Goal: Information Seeking & Learning: Learn about a topic

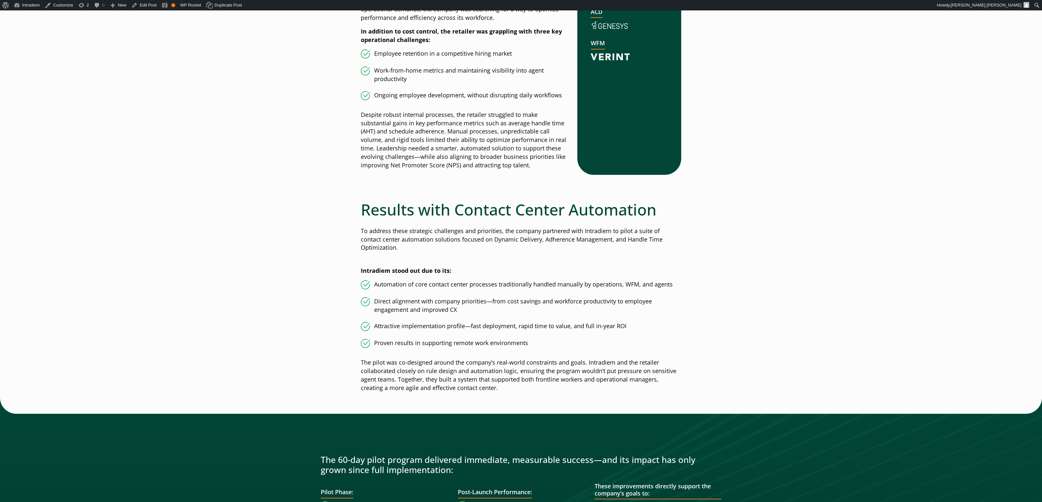
drag, startPoint x: 263, startPoint y: 58, endPoint x: 234, endPoint y: 48, distance: 30.8
click at [146, 6] on link "Edit Post" at bounding box center [144, 5] width 30 height 10
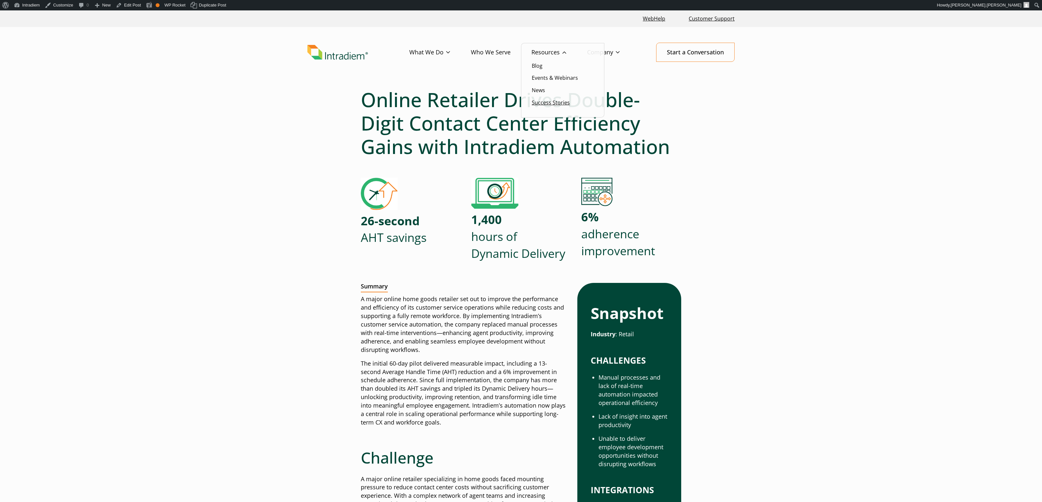
click at [557, 104] on link "Success Stories" at bounding box center [551, 102] width 38 height 7
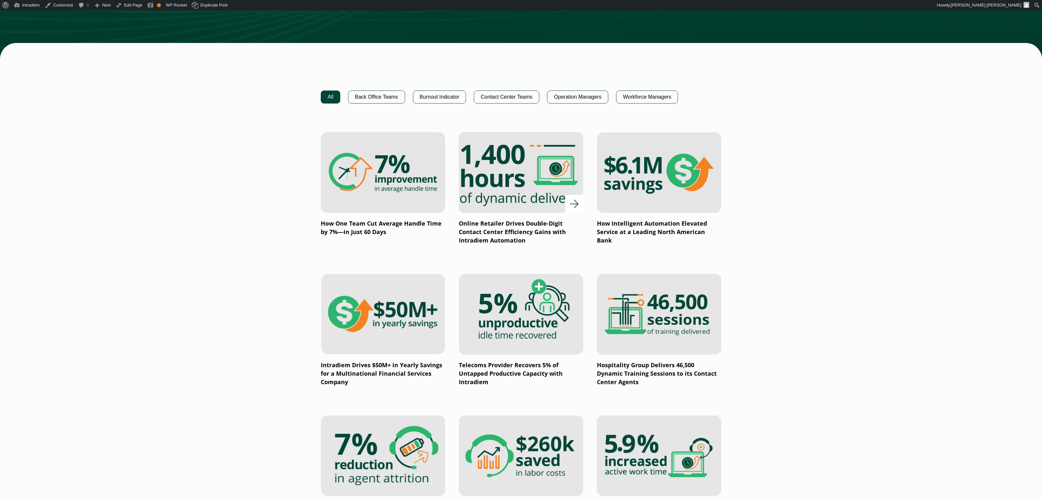
scroll to position [392, 0]
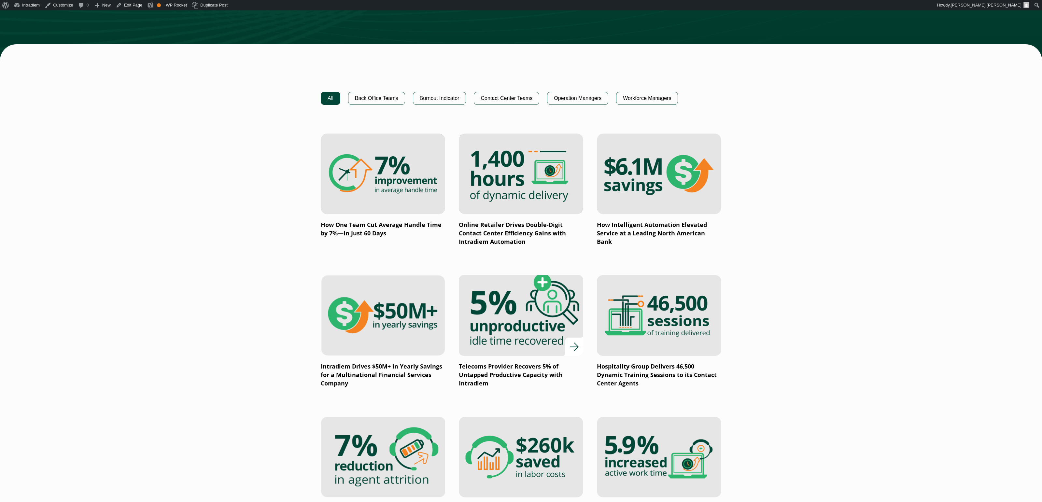
drag, startPoint x: 390, startPoint y: 292, endPoint x: 516, endPoint y: 295, distance: 126.1
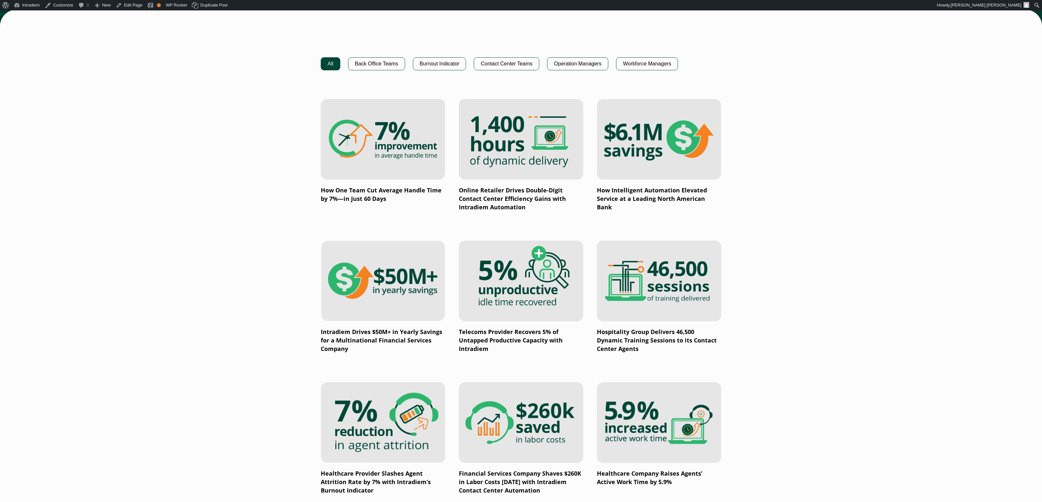
scroll to position [427, 0]
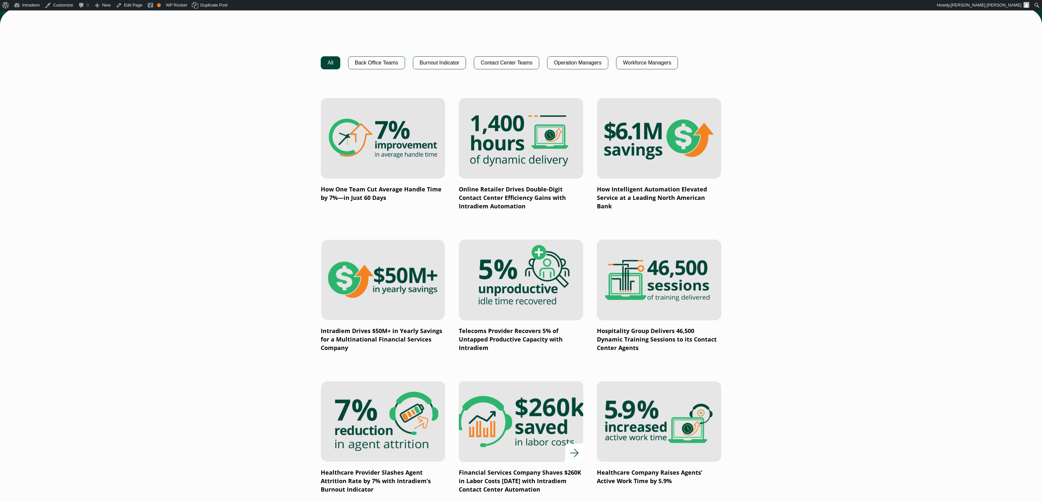
drag, startPoint x: 414, startPoint y: 399, endPoint x: 519, endPoint y: 395, distance: 104.6
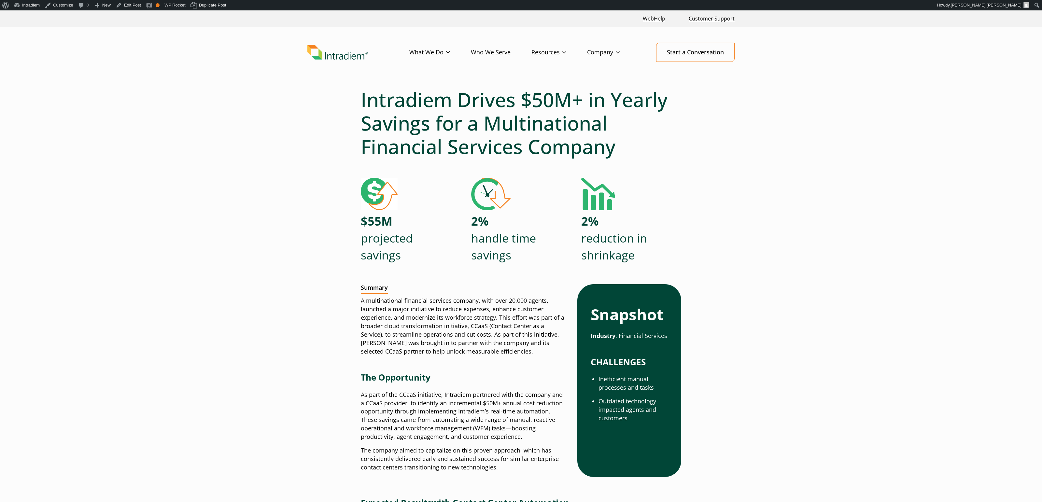
scroll to position [6, 0]
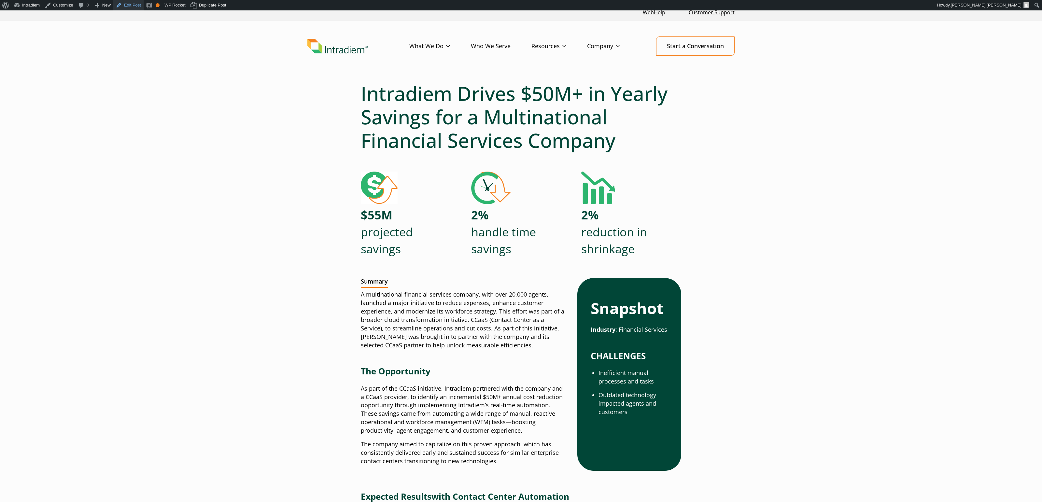
click at [136, 5] on link "Edit Post" at bounding box center [128, 5] width 30 height 10
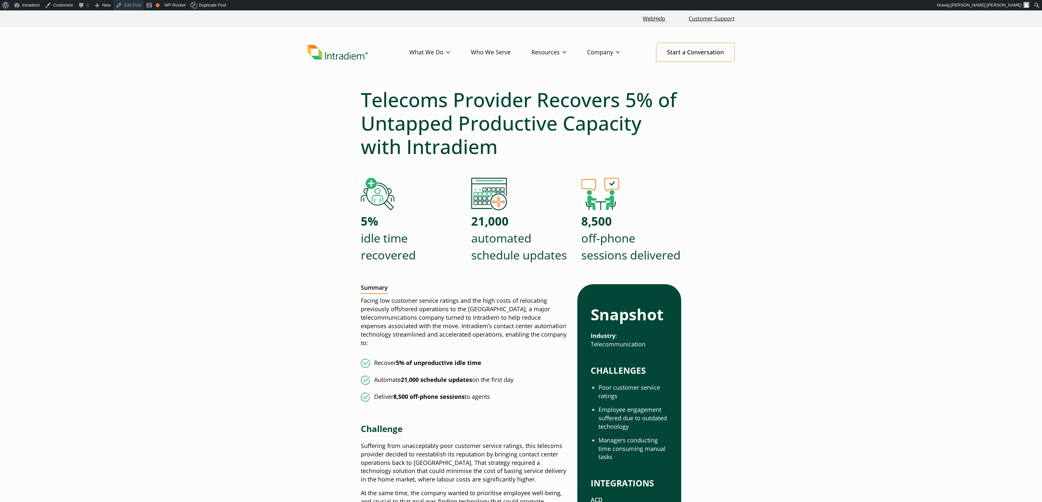
click at [133, 7] on link "Edit Post" at bounding box center [128, 5] width 30 height 10
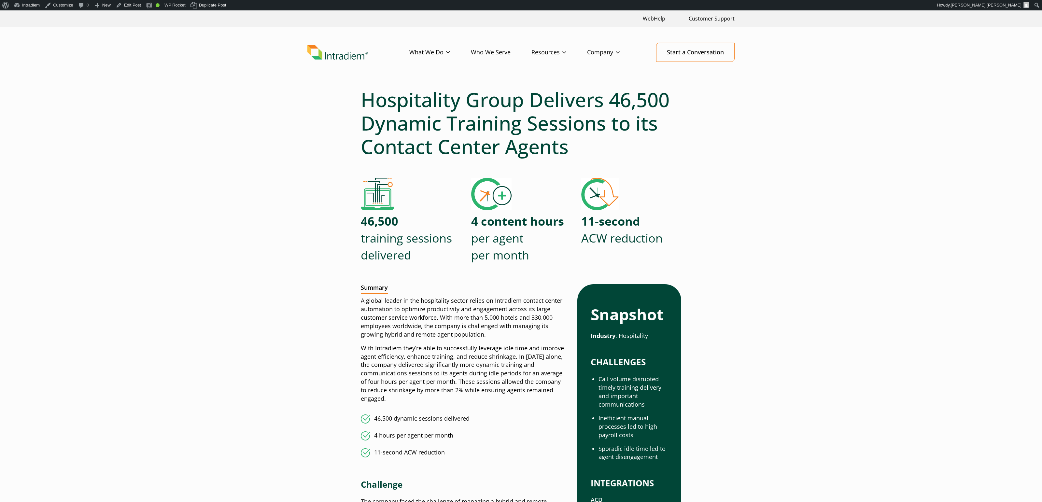
scroll to position [2, 0]
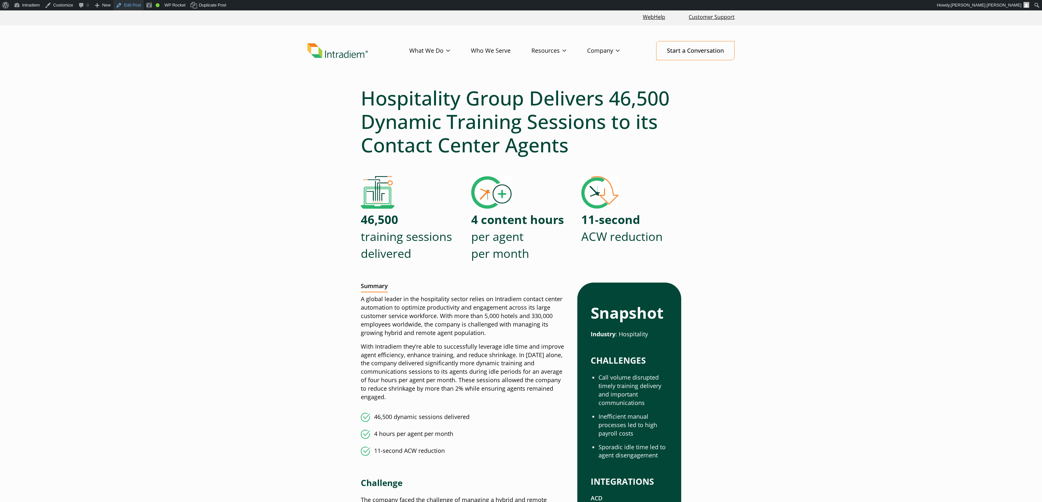
click at [132, 7] on link "Edit Post" at bounding box center [128, 5] width 30 height 10
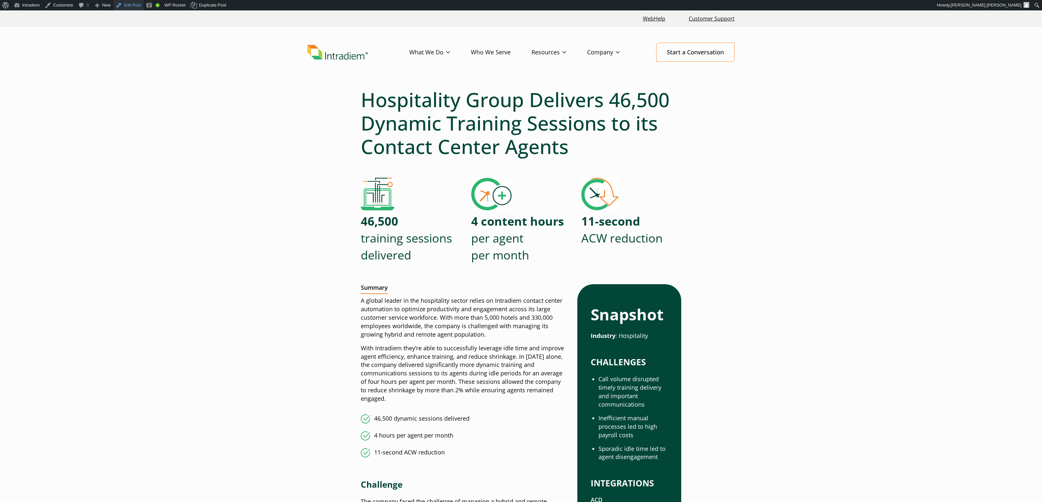
scroll to position [0, 0]
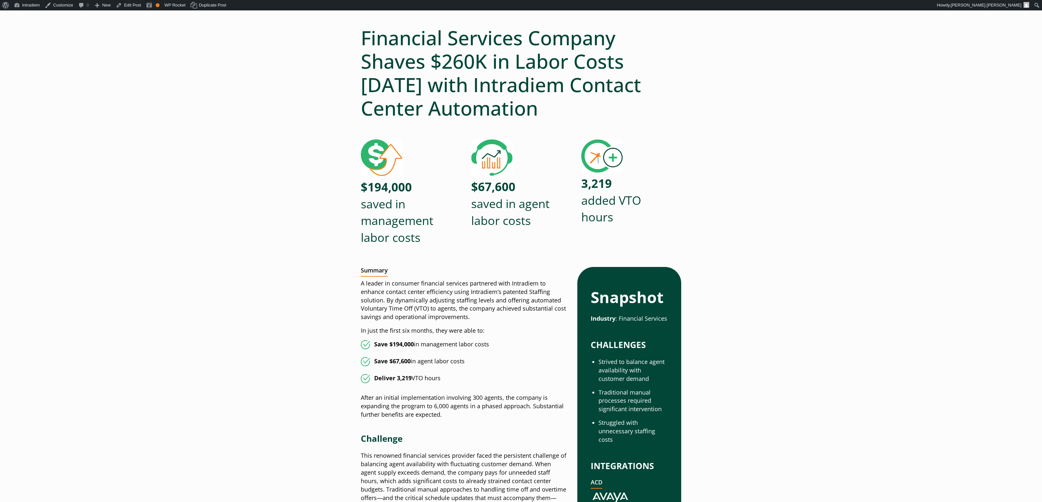
scroll to position [54, 0]
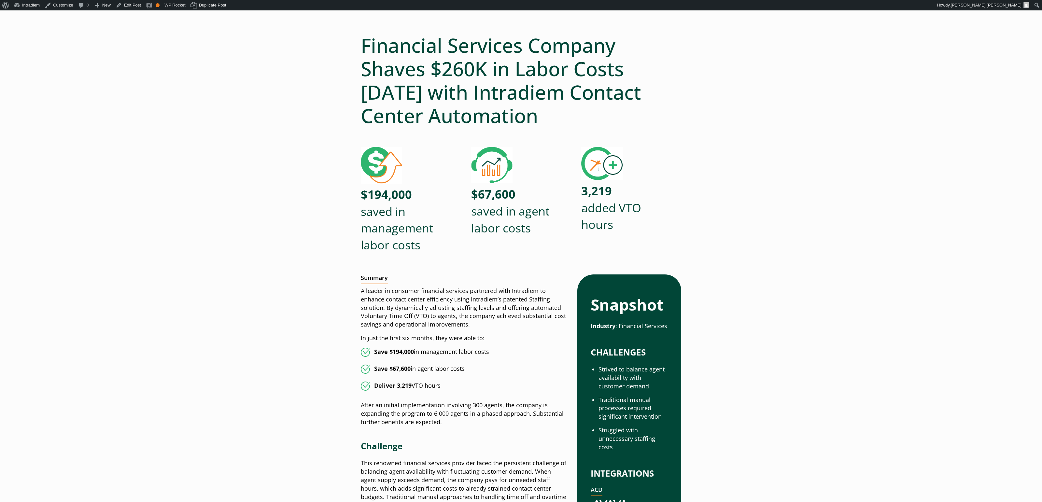
click at [614, 82] on h1 "Financial Services Company Shaves $260K in Labor Costs [DATE] with Intradiem Co…" at bounding box center [521, 81] width 321 height 94
click at [137, 10] on link "Edit Post" at bounding box center [128, 5] width 30 height 10
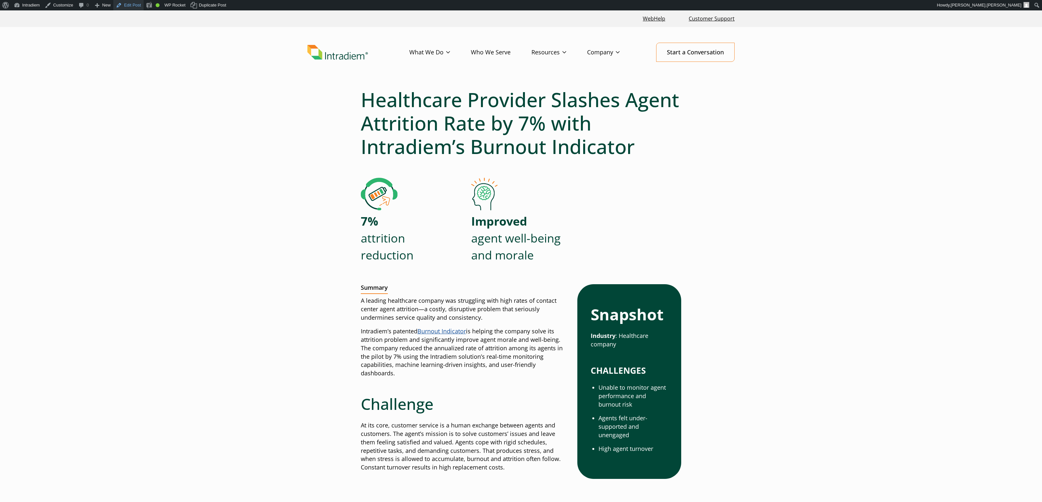
click at [129, 7] on link "Edit Post" at bounding box center [128, 5] width 30 height 10
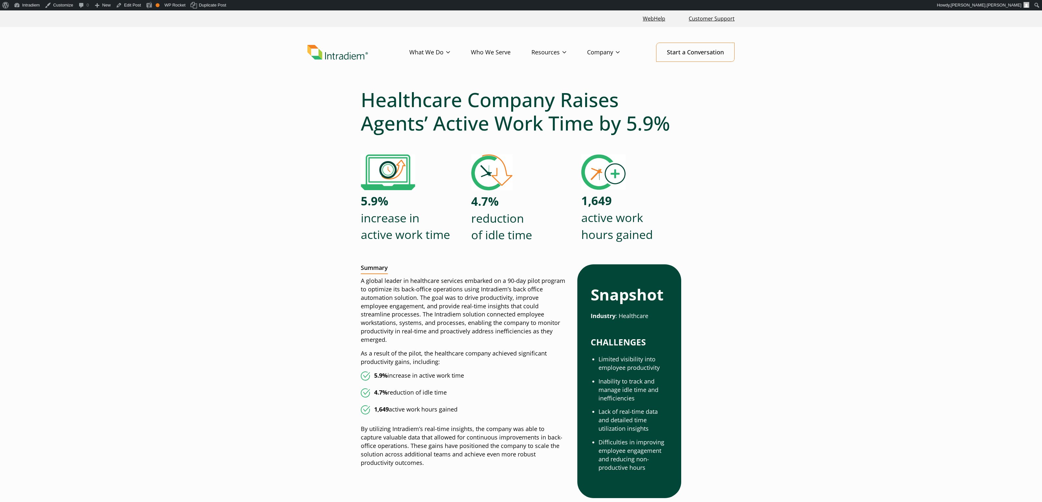
scroll to position [1264, 0]
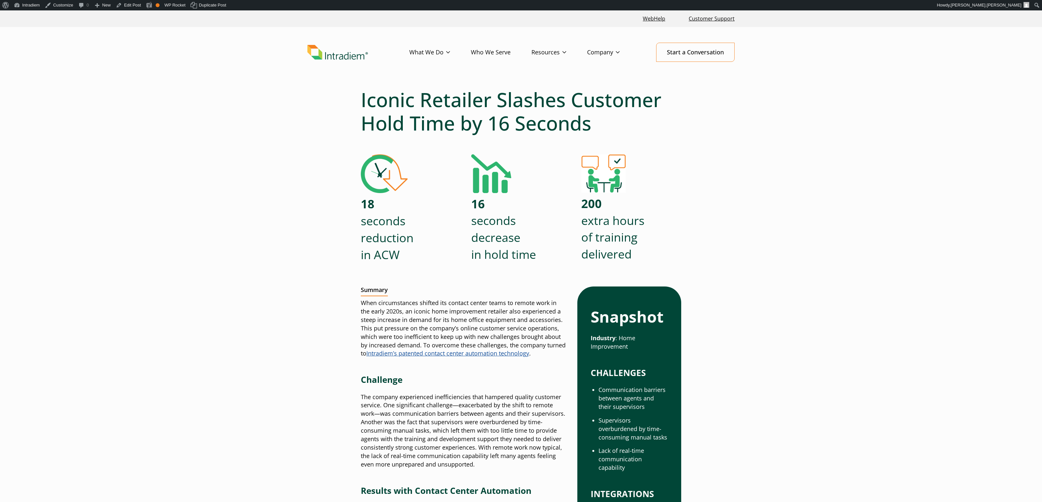
scroll to position [2, 0]
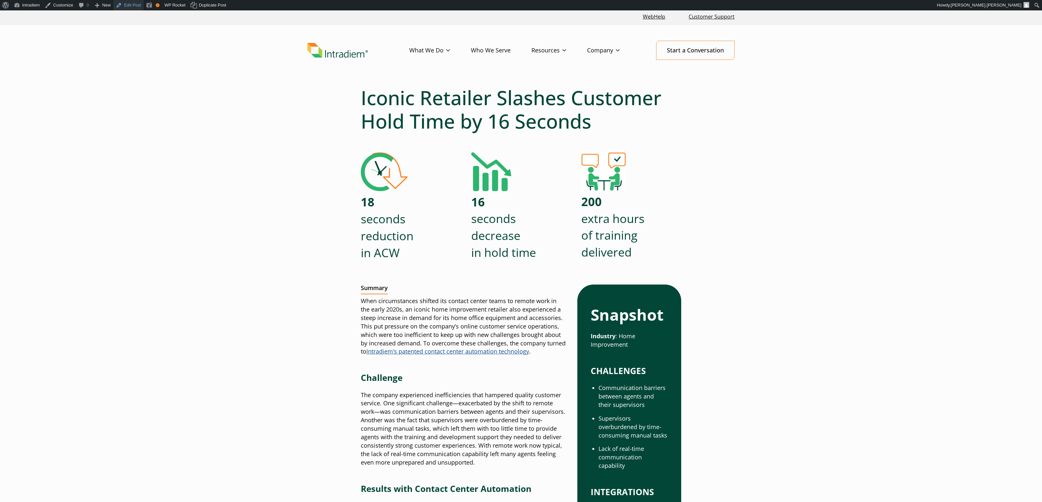
click at [140, 2] on link "Edit Post" at bounding box center [128, 5] width 30 height 10
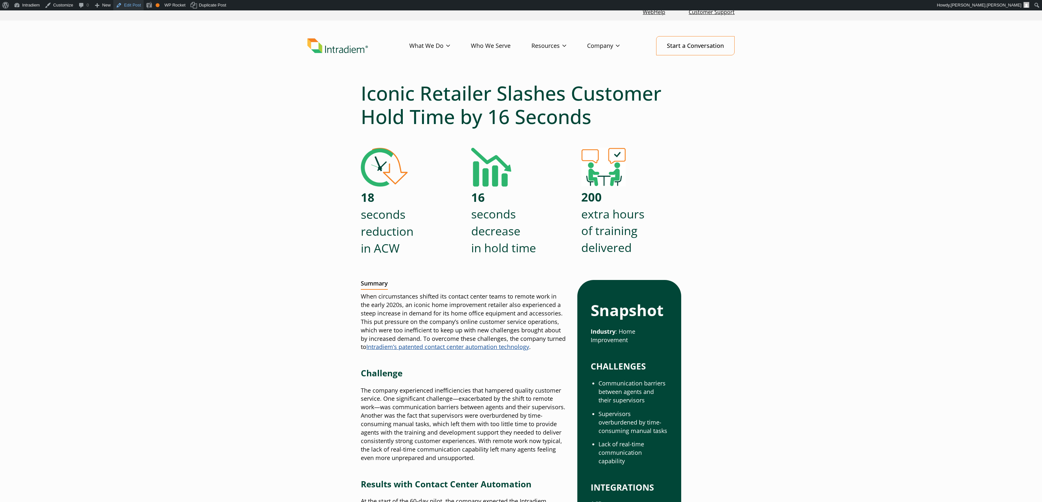
scroll to position [7, 0]
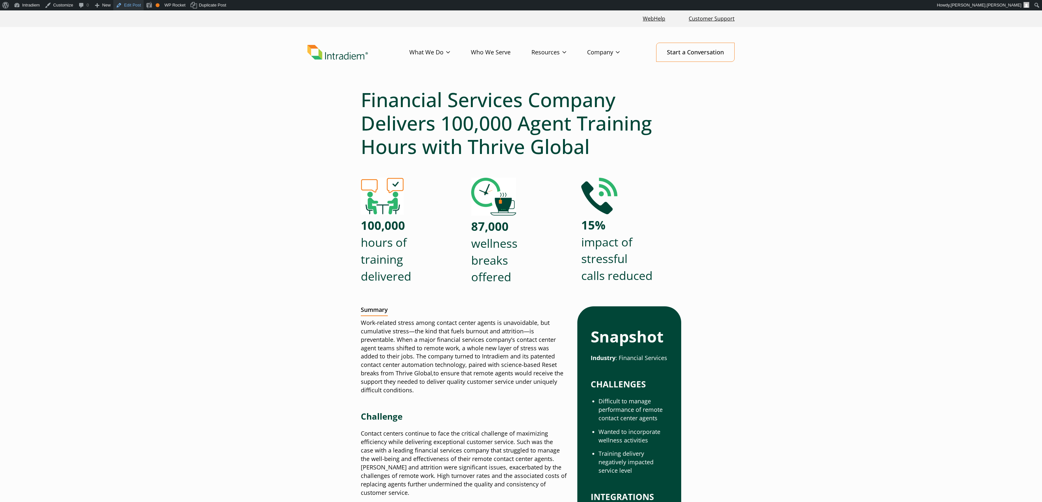
drag, startPoint x: 130, startPoint y: 5, endPoint x: 134, endPoint y: 6, distance: 3.9
click at [130, 5] on link "Edit Post" at bounding box center [128, 5] width 30 height 10
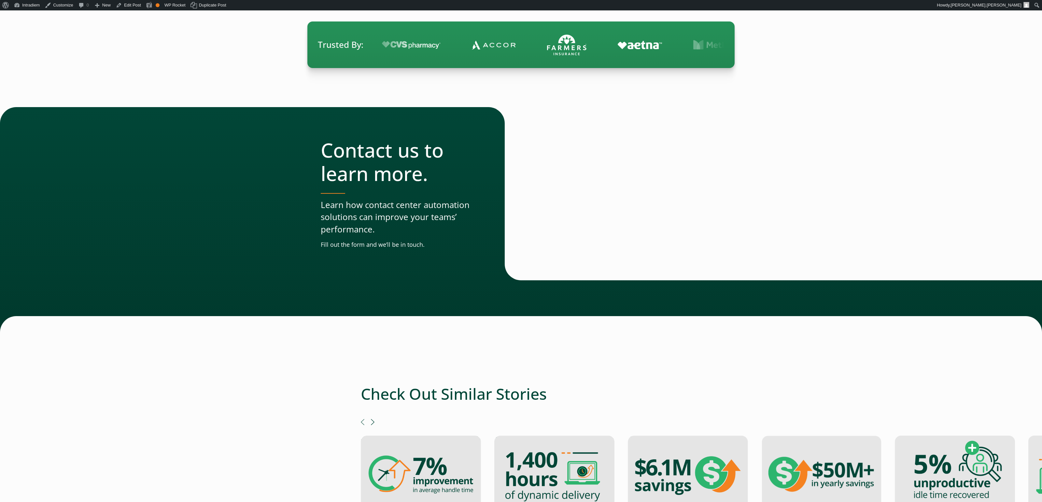
scroll to position [386, 0]
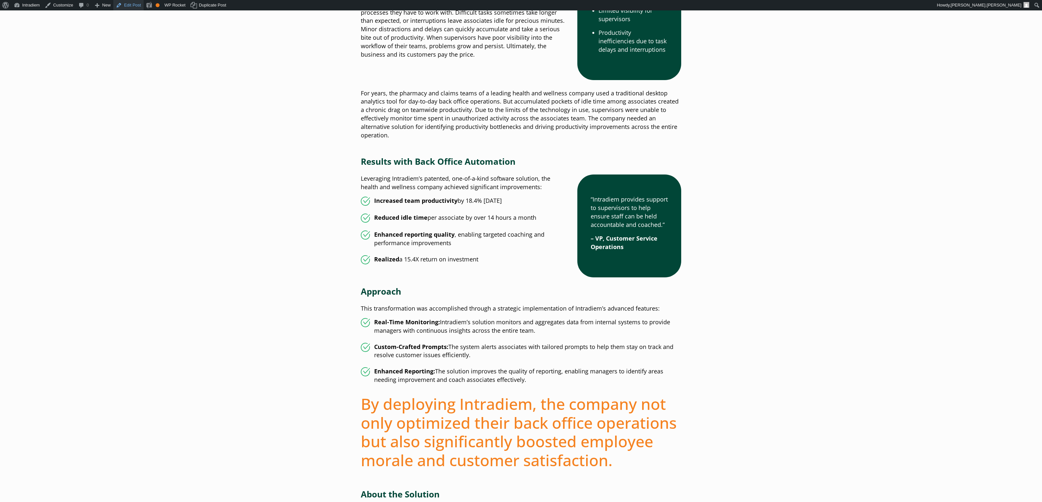
click at [127, 5] on link "Edit Post" at bounding box center [128, 5] width 30 height 10
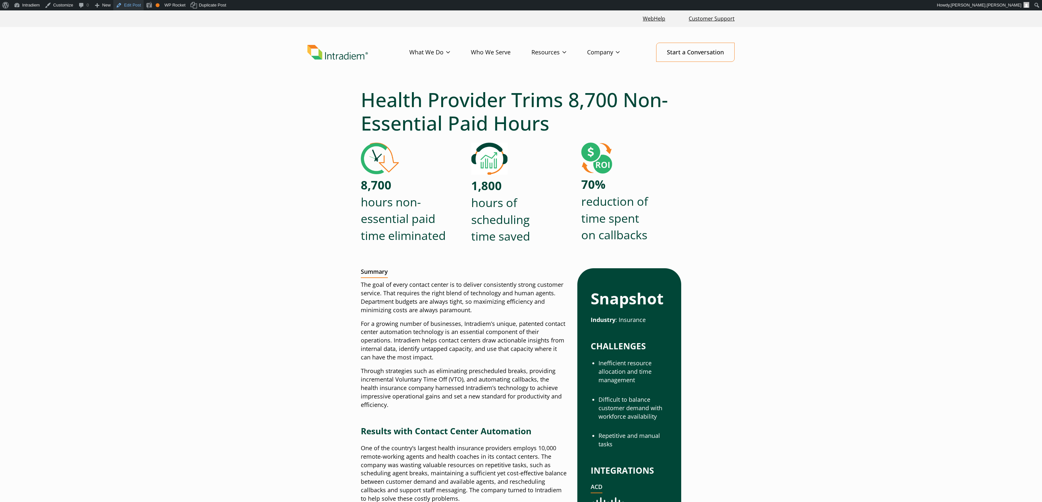
click at [123, 5] on link "Edit Post" at bounding box center [128, 5] width 30 height 10
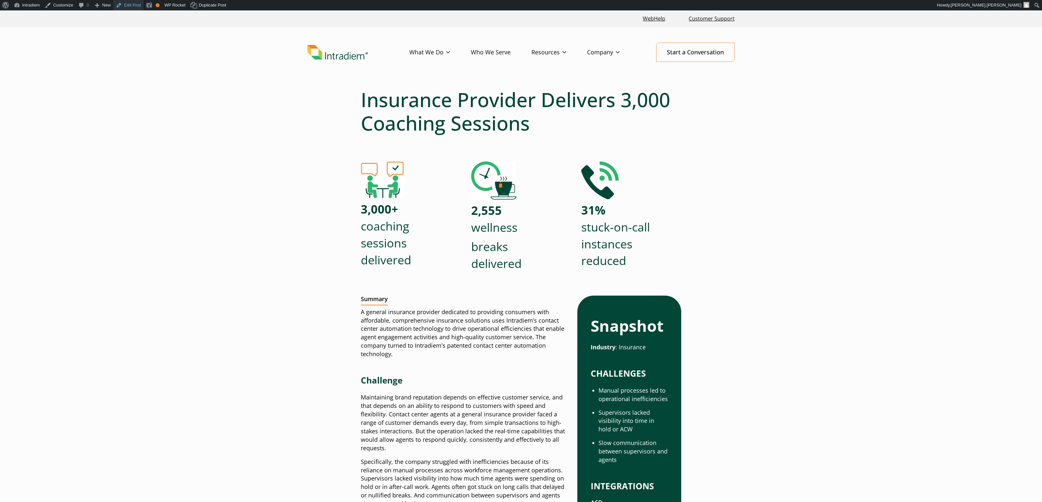
click at [129, 5] on link "Edit Post" at bounding box center [128, 5] width 30 height 10
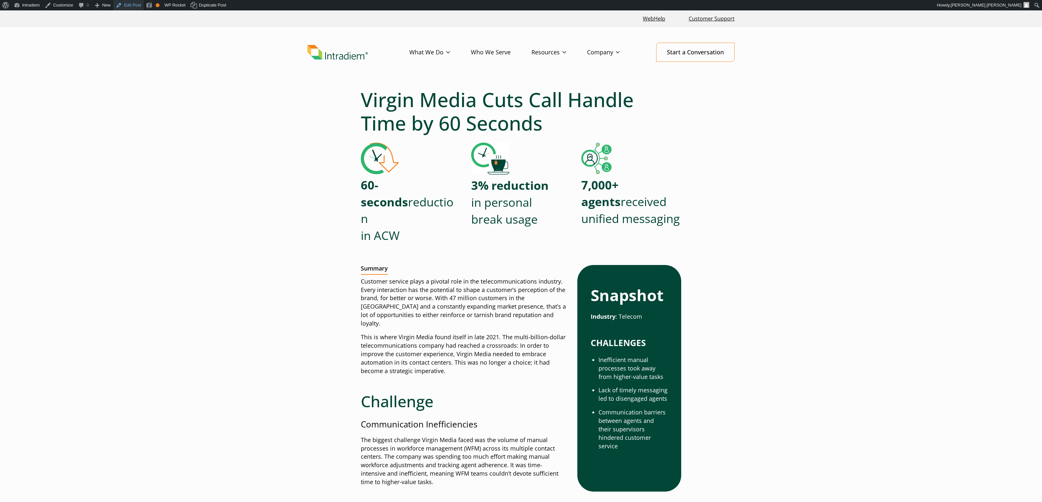
click at [136, 6] on link "Edit Post" at bounding box center [128, 5] width 30 height 10
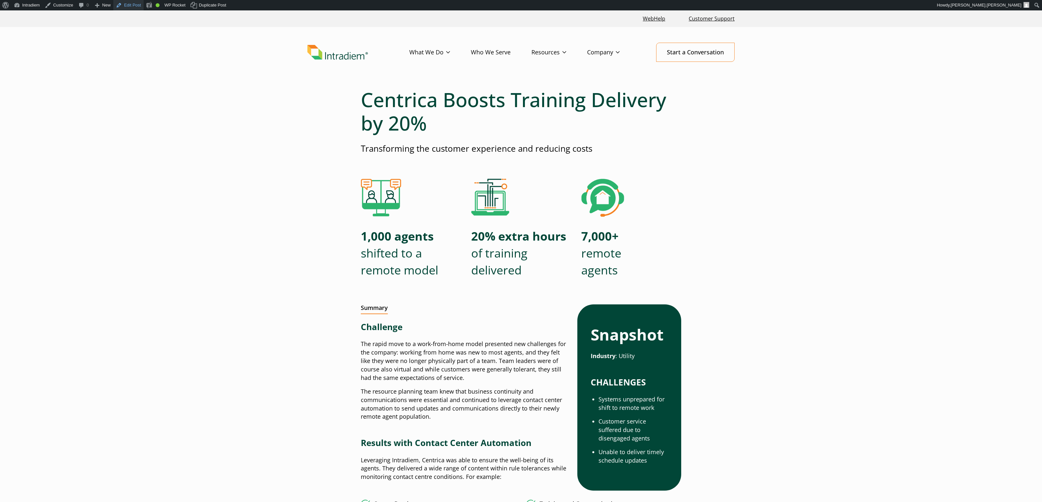
click at [131, 7] on link "Edit Post" at bounding box center [128, 5] width 30 height 10
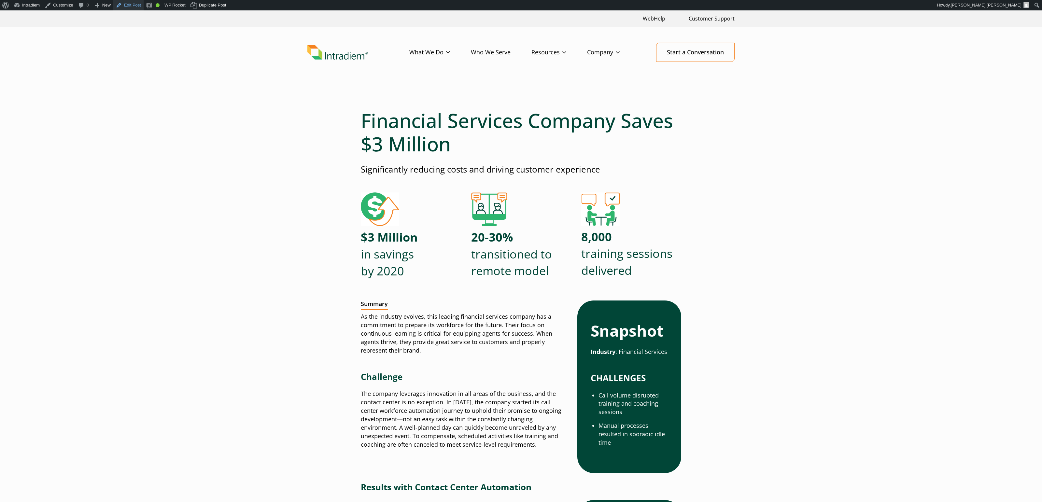
click at [123, 2] on link "Edit Post" at bounding box center [128, 5] width 30 height 10
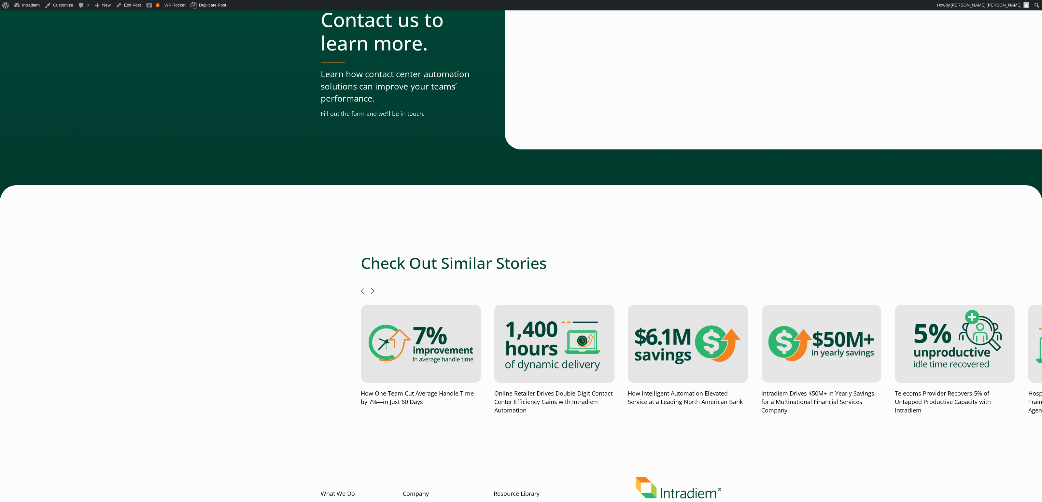
scroll to position [1279, 0]
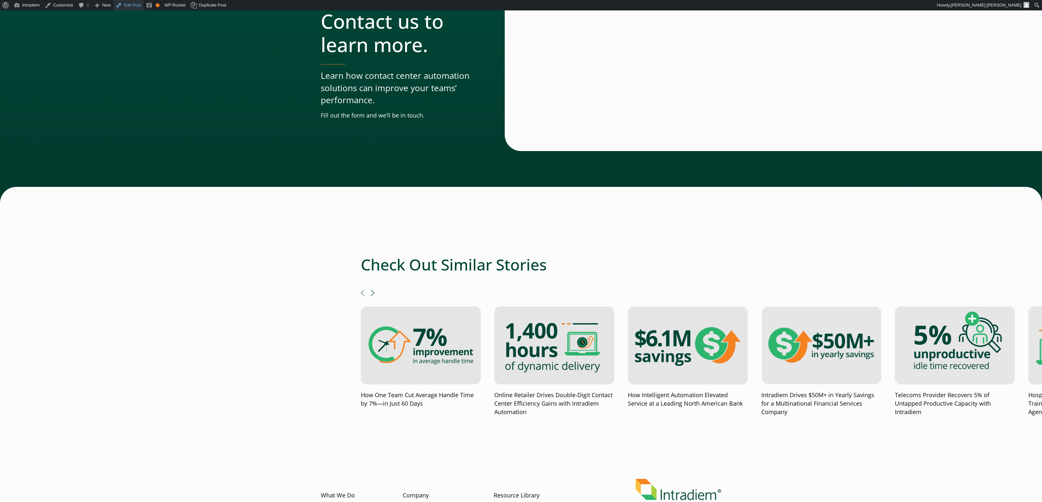
click at [141, 6] on link "Edit Post" at bounding box center [128, 5] width 30 height 10
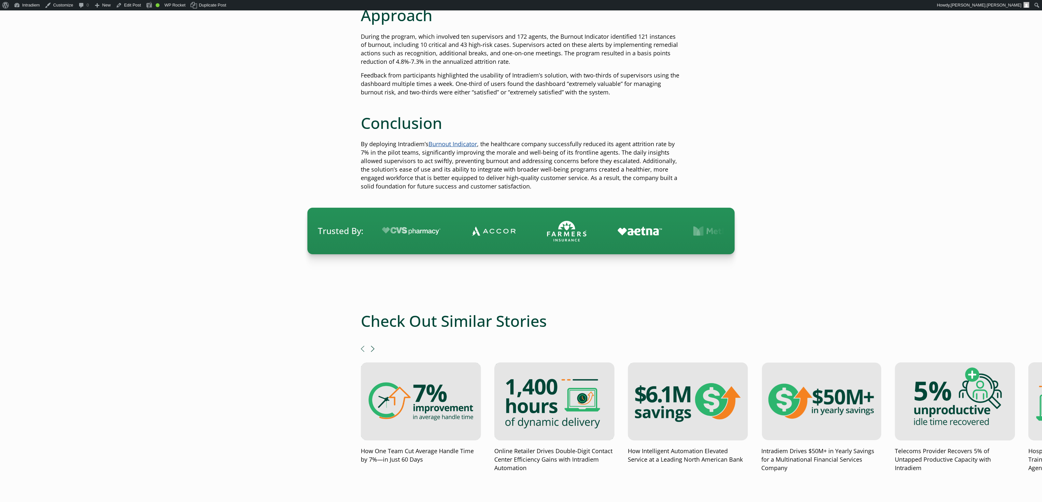
scroll to position [1219, 0]
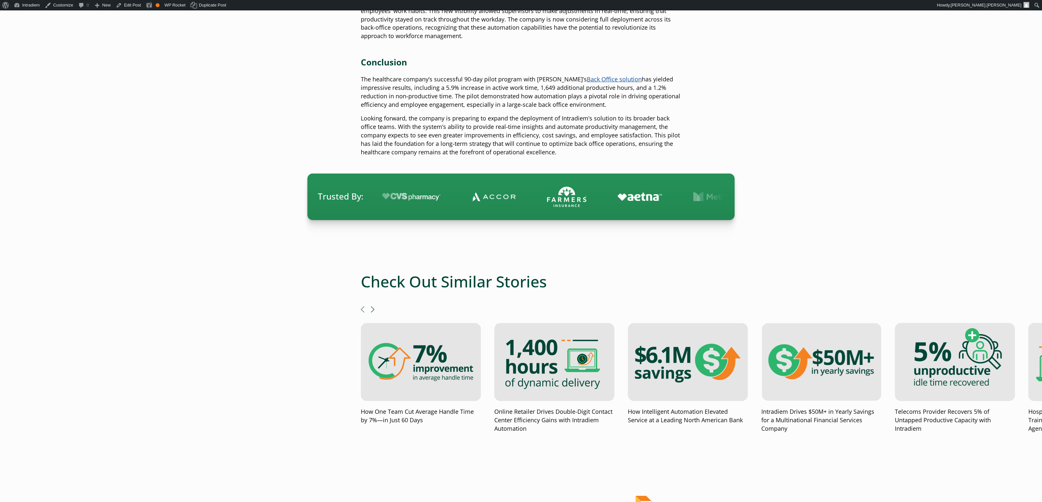
scroll to position [1222, 0]
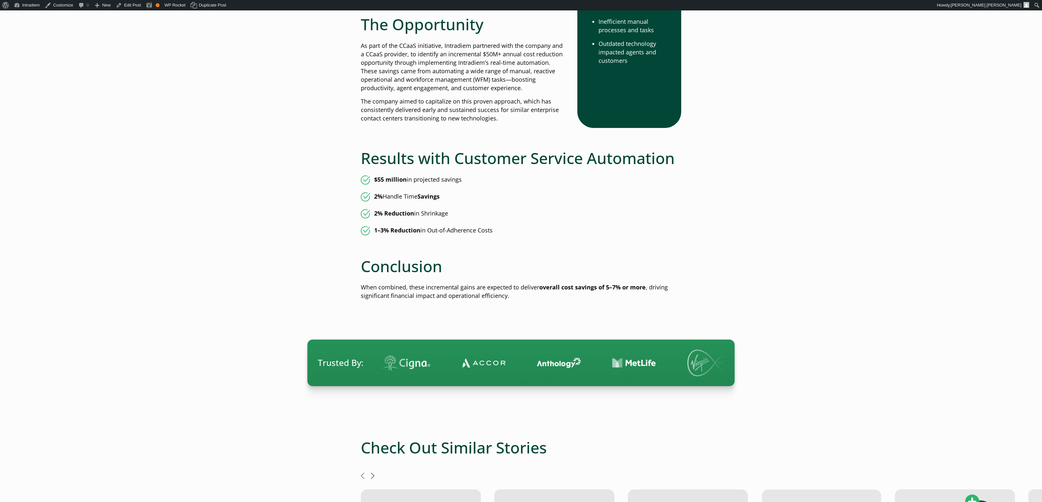
scroll to position [342, 0]
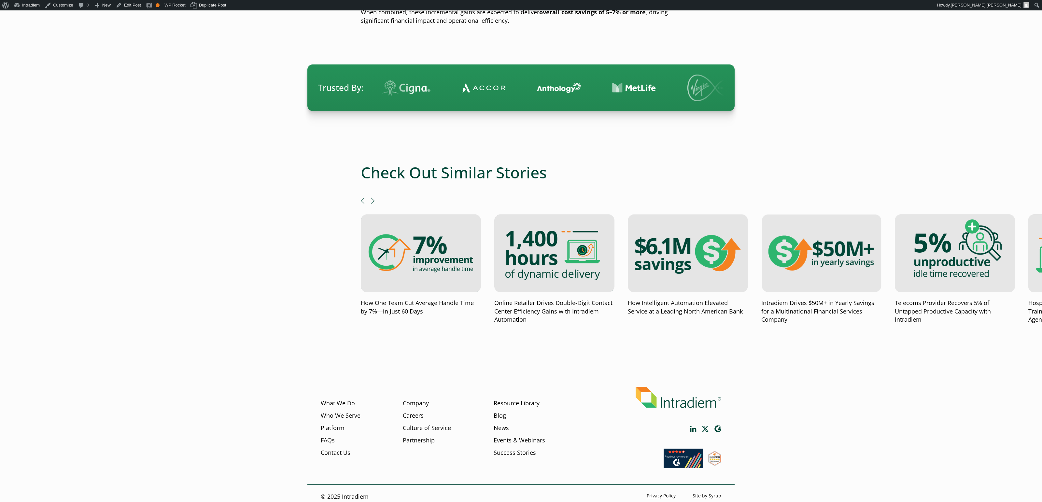
scroll to position [629, 0]
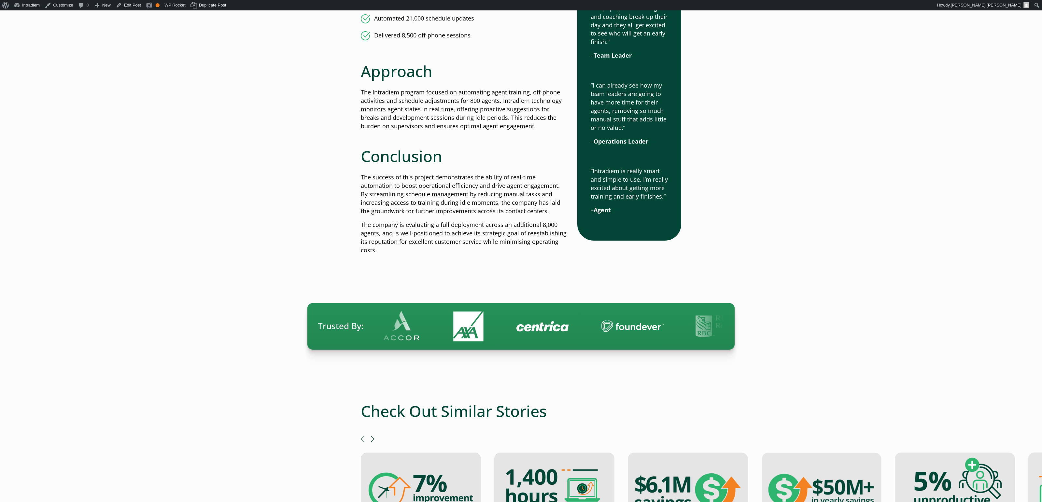
scroll to position [675, 0]
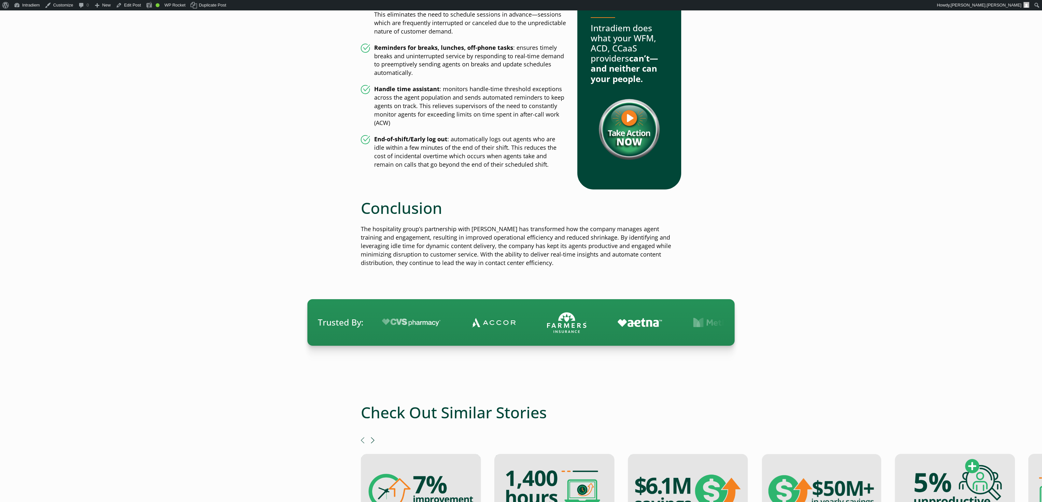
scroll to position [1195, 0]
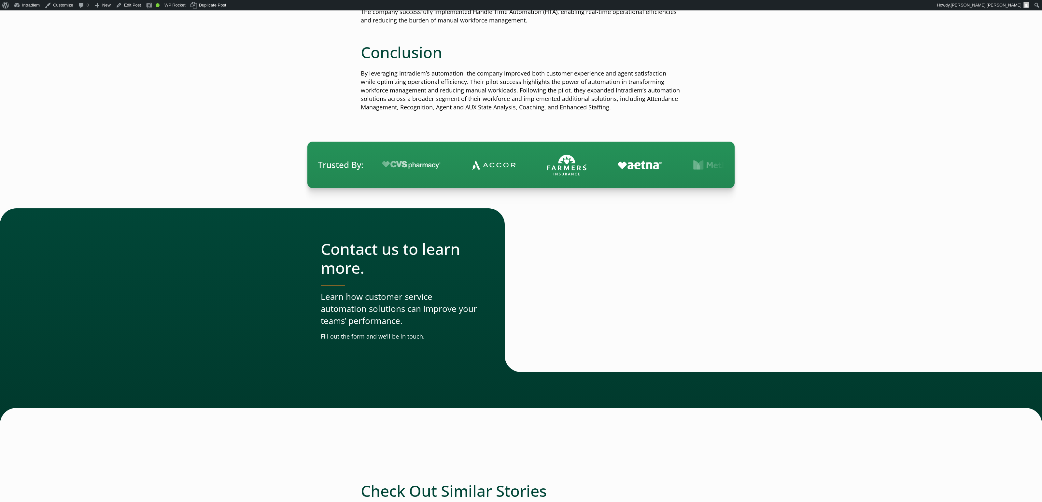
scroll to position [927, 0]
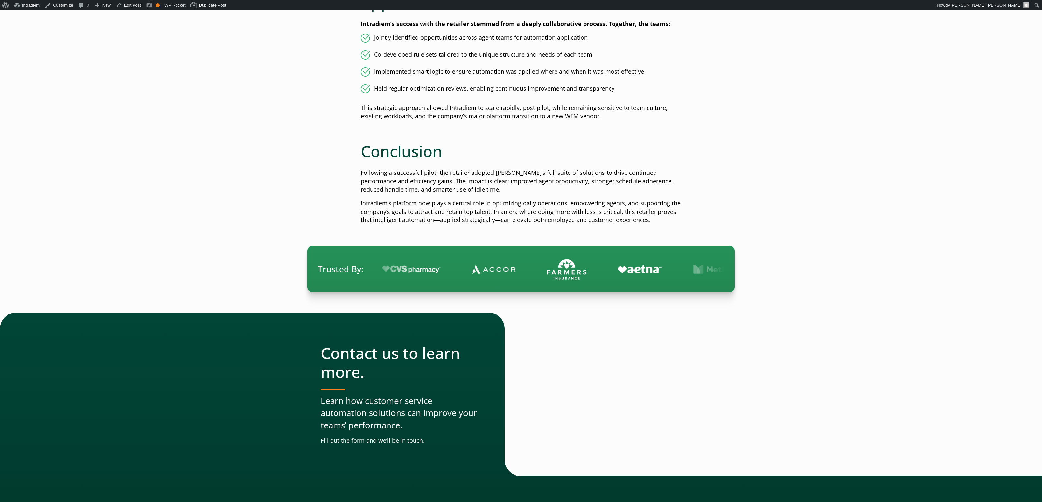
scroll to position [1249, 0]
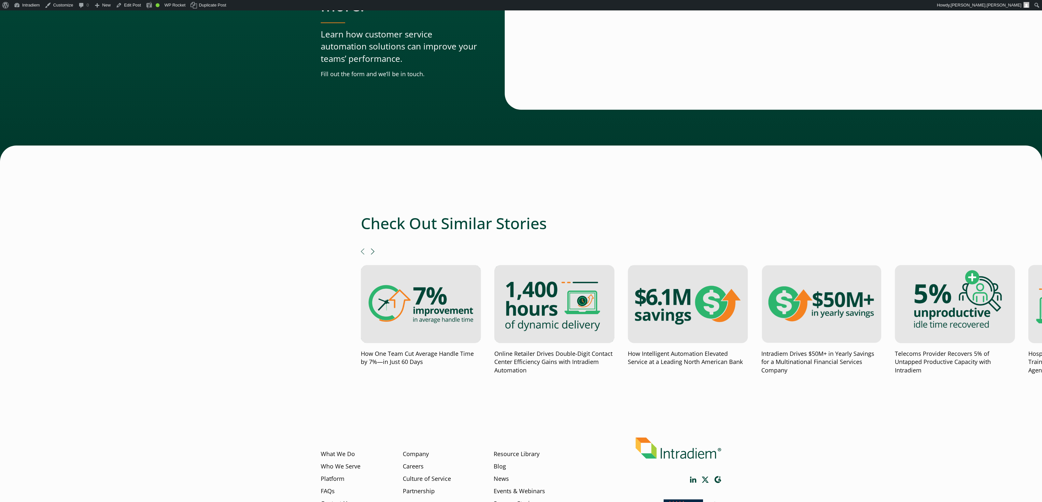
scroll to position [1455, 0]
